Goal: Task Accomplishment & Management: Manage account settings

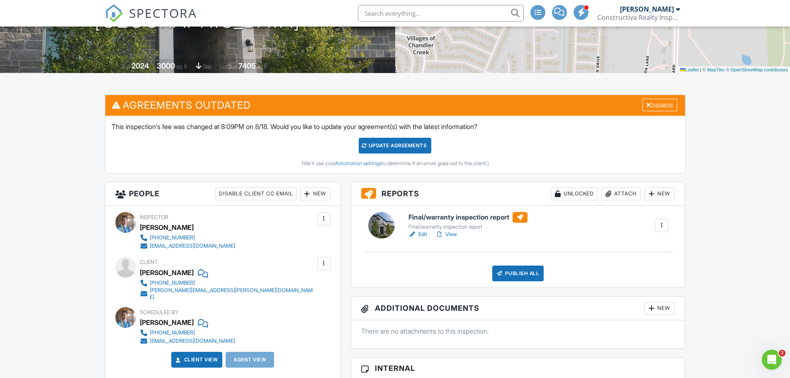
scroll to position [166, 0]
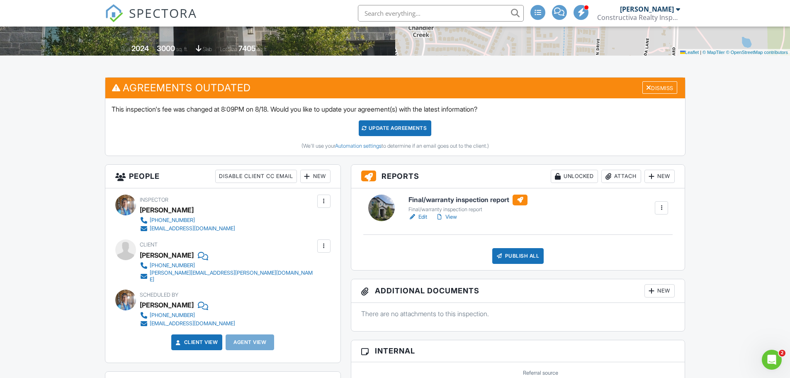
click at [448, 199] on h6 "Final/warranty inspection report" at bounding box center [467, 199] width 119 height 11
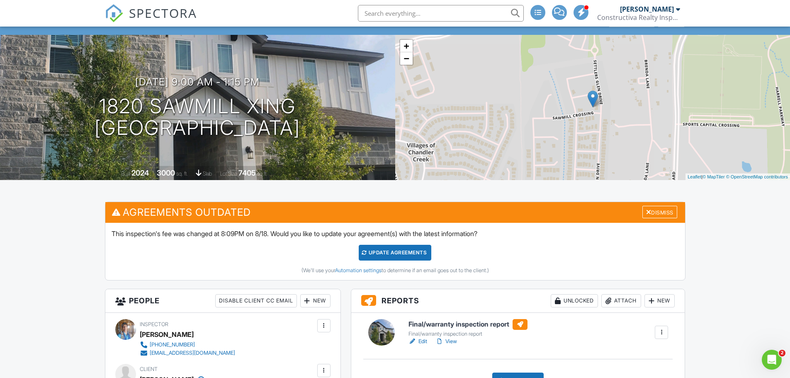
scroll to position [124, 0]
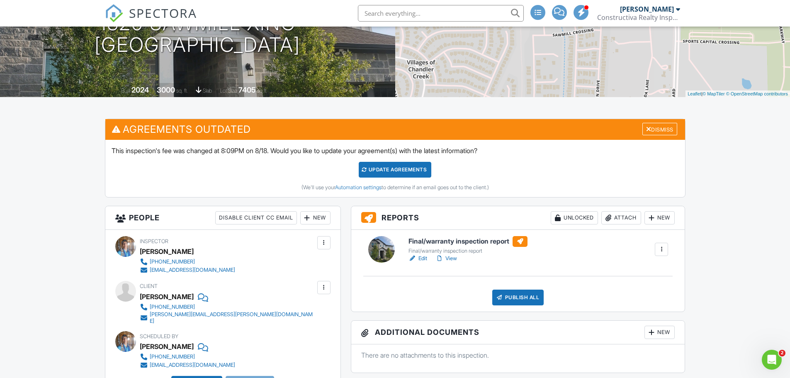
click at [451, 258] on link "View" at bounding box center [446, 258] width 22 height 8
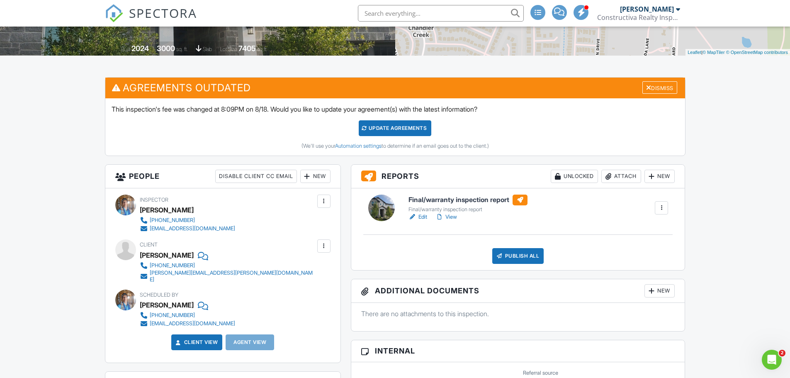
click at [619, 174] on div "Attach" at bounding box center [621, 176] width 40 height 13
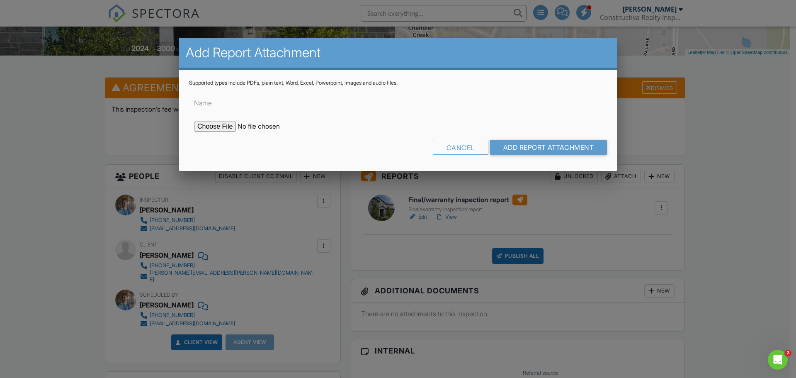
click at [221, 124] on input "file" at bounding box center [264, 126] width 141 height 10
type input "C:\fakepath\Inspection Repair Cost Estimates - 1820 Sawmill Xing.pdf"
click at [240, 109] on input "Name" at bounding box center [398, 103] width 408 height 20
click at [246, 107] on input "Name" at bounding box center [398, 103] width 408 height 20
type input "S"
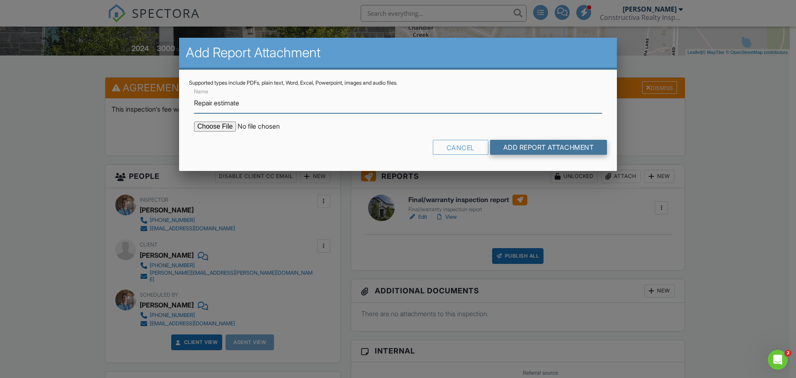
type input "Repair estimate"
click at [561, 150] on input "Add Report Attachment" at bounding box center [548, 147] width 117 height 15
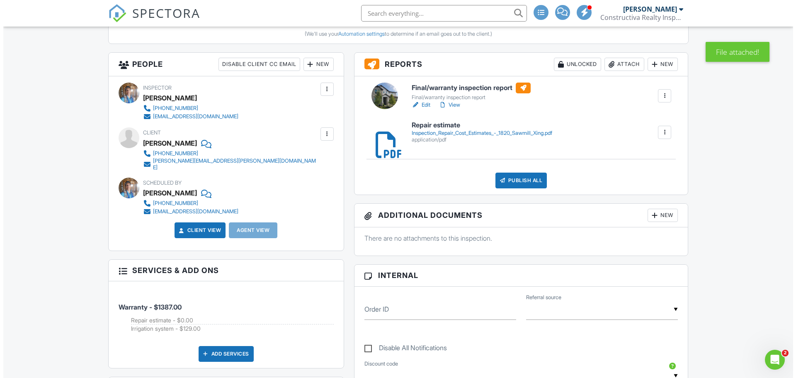
scroll to position [207, 0]
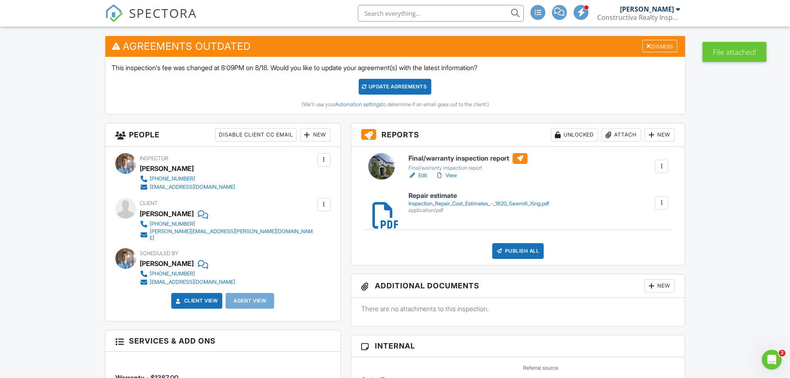
click at [511, 245] on div "Publish All" at bounding box center [518, 251] width 52 height 16
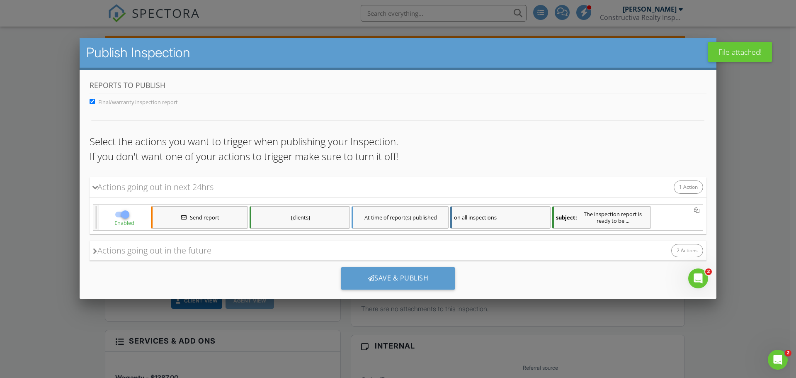
scroll to position [0, 0]
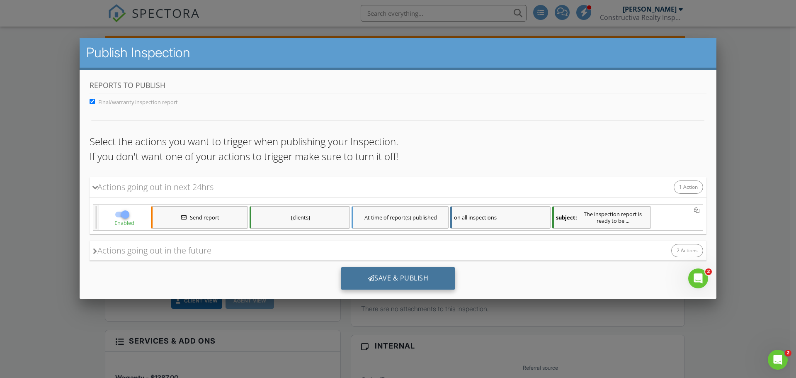
click at [415, 278] on div "Save & Publish" at bounding box center [398, 278] width 114 height 22
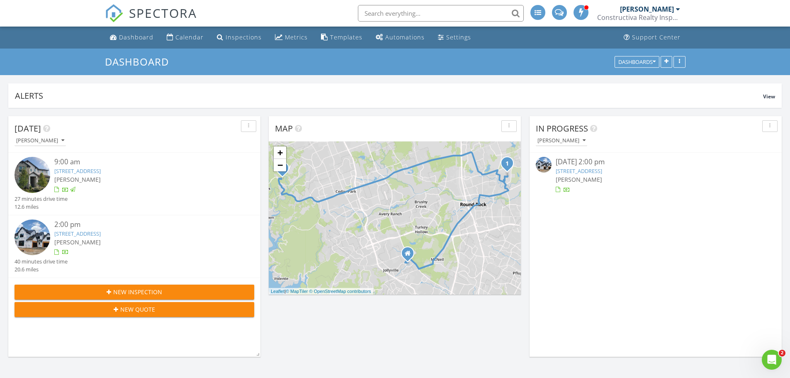
click at [584, 169] on link "[STREET_ADDRESS]" at bounding box center [579, 170] width 46 height 7
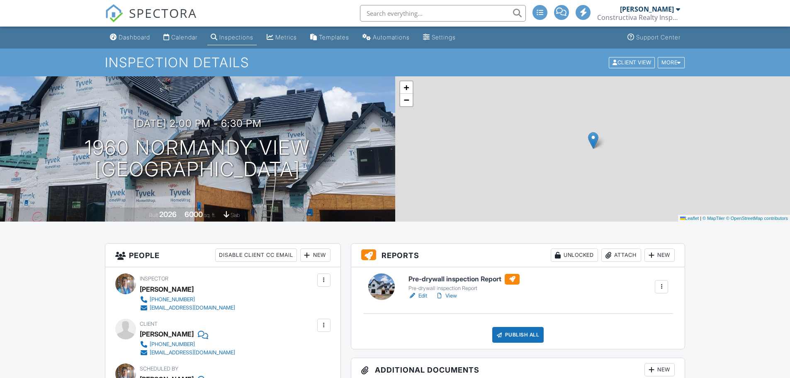
click at [438, 277] on h6 "Pre-drywall inspection Report" at bounding box center [463, 279] width 111 height 11
